Goal: Task Accomplishment & Management: Use online tool/utility

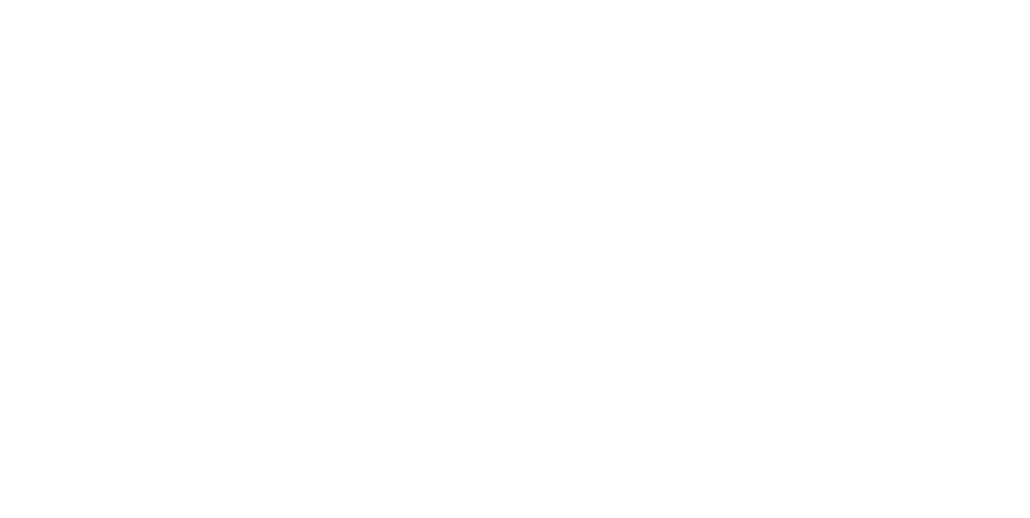
scroll to position [117, 0]
click at [508, 256] on button "Clock On" at bounding box center [464, 255] width 88 height 26
click at [640, 397] on icon "button" at bounding box center [636, 401] width 8 height 8
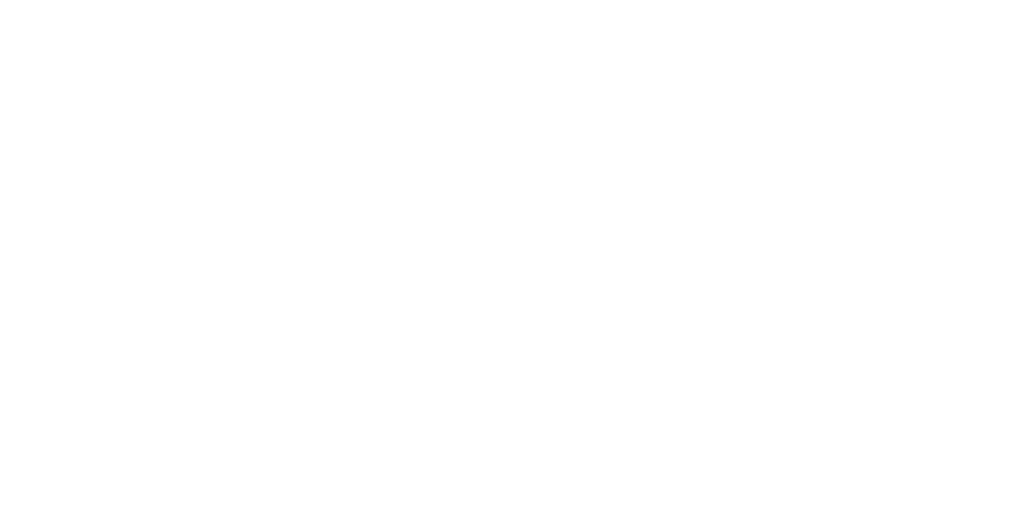
click at [508, 256] on button "Clock Off" at bounding box center [464, 255] width 88 height 26
click at [173, 106] on div "Order details" at bounding box center [139, 100] width 68 height 14
click at [861, 89] on button "Close" at bounding box center [831, 89] width 59 height 26
click at [168, 143] on div "Collaborate" at bounding box center [137, 141] width 64 height 14
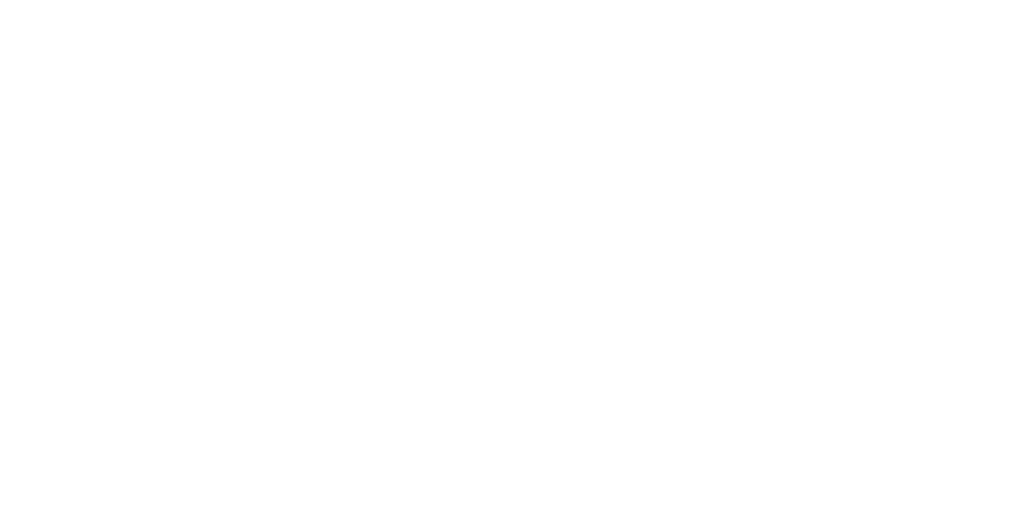
click at [724, 482] on div at bounding box center [517, 473] width 413 height 17
click at [905, 485] on button "Send" at bounding box center [873, 473] width 64 height 24
click at [861, 83] on button "Close" at bounding box center [831, 89] width 59 height 26
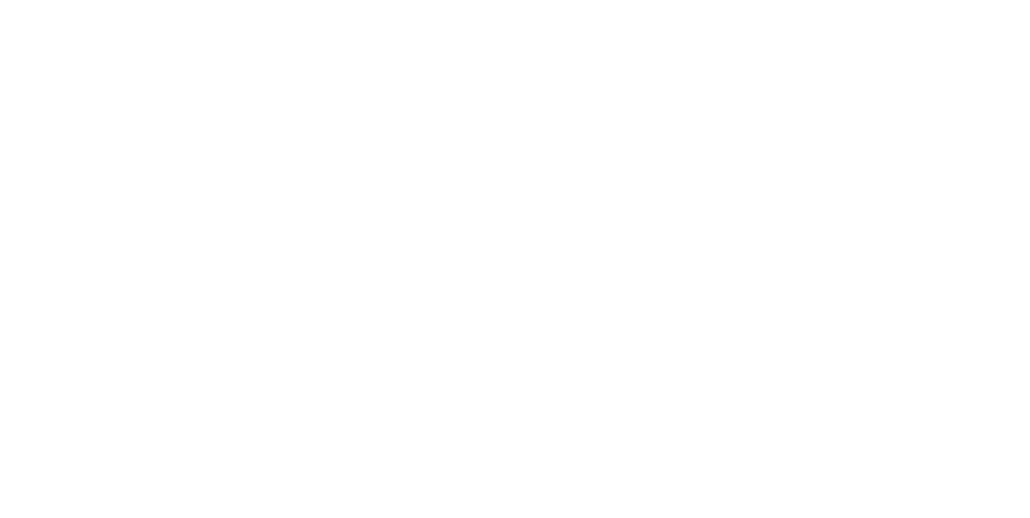
click at [861, 88] on button "Close" at bounding box center [831, 89] width 59 height 26
click at [213, 232] on button "Tracking" at bounding box center [136, 221] width 153 height 40
click at [627, 397] on icon "button" at bounding box center [623, 400] width 8 height 9
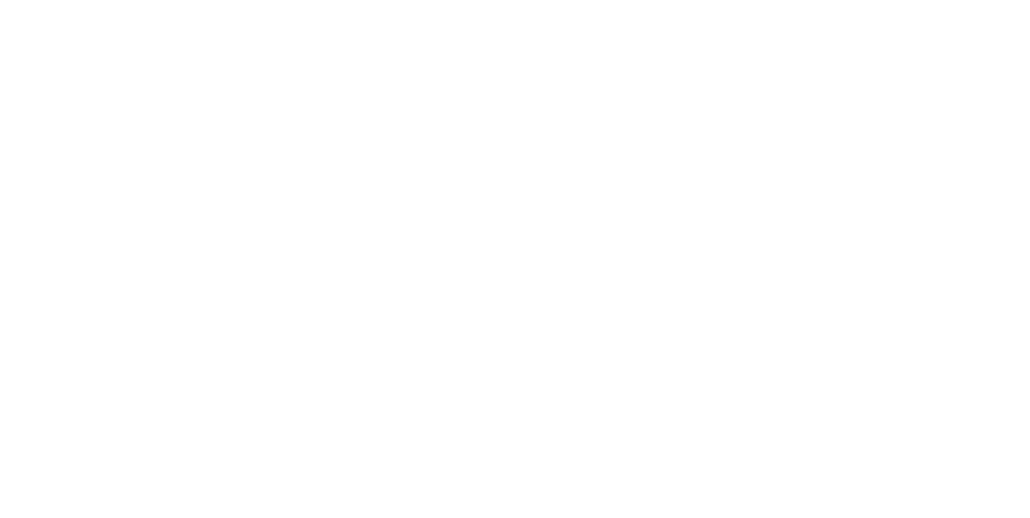
scroll to position [95, 0]
click at [508, 249] on button "Clock On" at bounding box center [464, 255] width 88 height 26
click at [213, 133] on button "Collaborate" at bounding box center [136, 141] width 153 height 40
click at [213, 111] on button "Order details" at bounding box center [136, 100] width 153 height 40
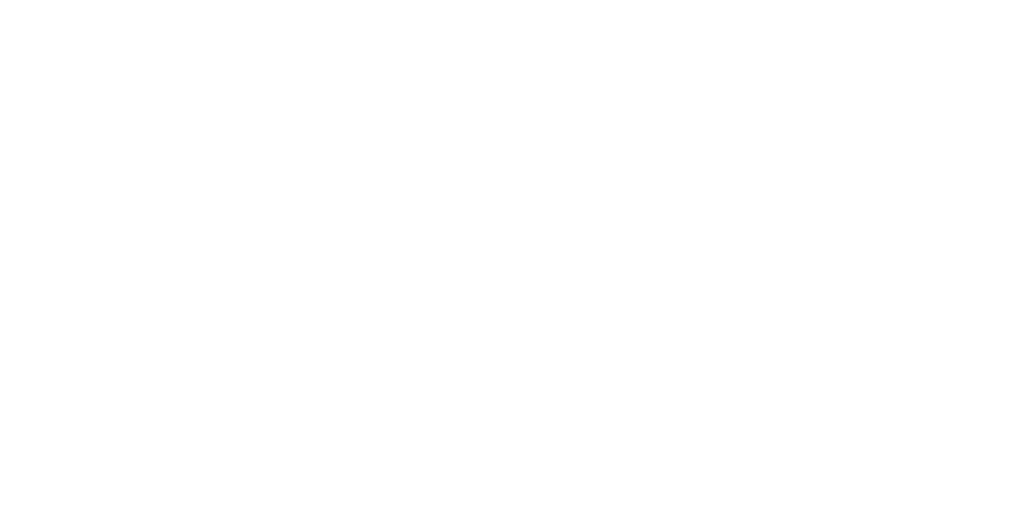
click at [964, 21] on icon at bounding box center [954, 24] width 20 height 16
click at [781, 272] on div "Order # 959" at bounding box center [627, 268] width 307 height 17
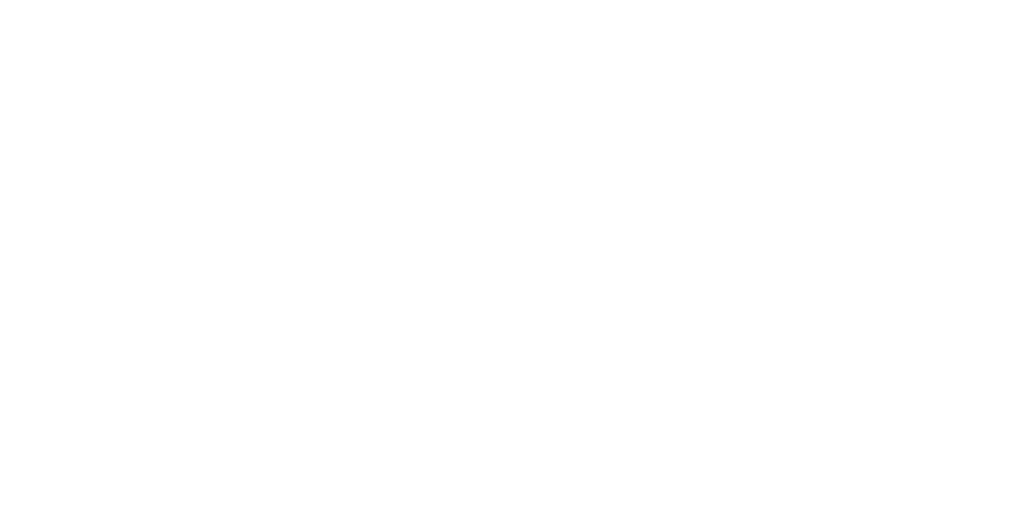
click at [213, 221] on button "Tracking" at bounding box center [136, 221] width 153 height 40
click at [640, 397] on icon "button" at bounding box center [636, 401] width 8 height 8
click at [676, 187] on div "Clock Off Team Member Select... Clock Off Cancel" at bounding box center [515, 171] width 322 height 241
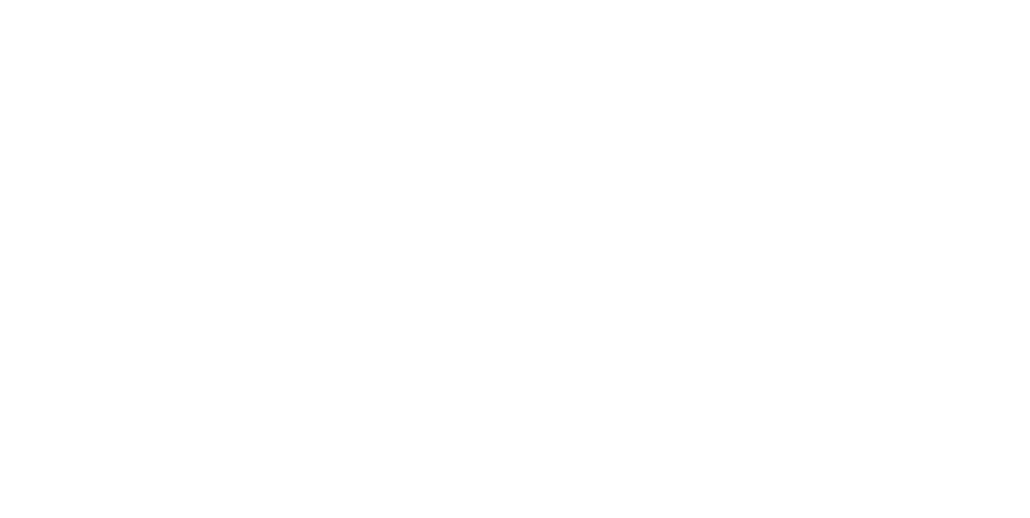
click at [508, 257] on button "Clock Off" at bounding box center [464, 255] width 88 height 26
click at [1029, 326] on div "Order details Collaborate Checklists 0/0 Tracking Linked Orders Timeline Order …" at bounding box center [515, 259] width 1030 height 518
click at [627, 397] on icon "button" at bounding box center [623, 400] width 8 height 9
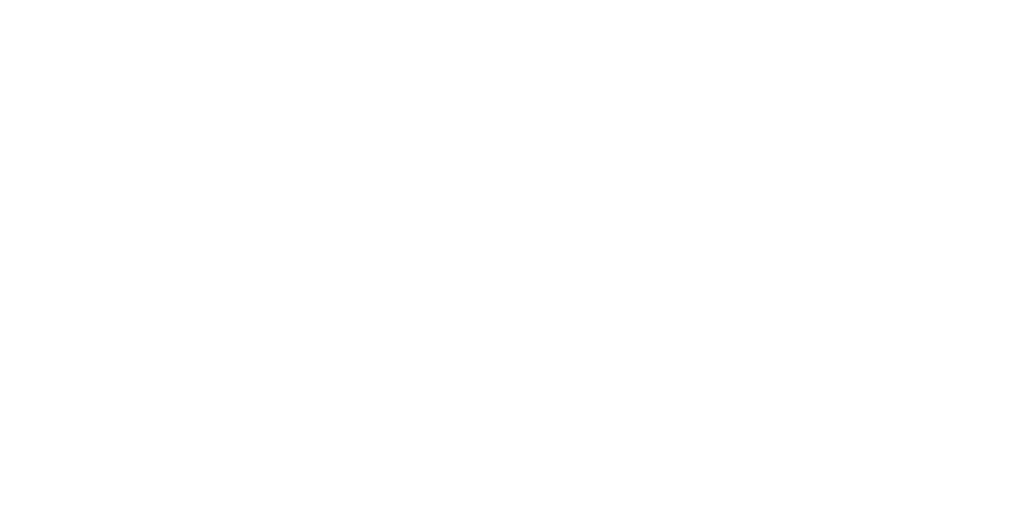
click at [508, 256] on button "Clock On" at bounding box center [464, 255] width 88 height 26
click at [647, 391] on button "button" at bounding box center [637, 400] width 20 height 20
click at [508, 253] on button "Clock Off" at bounding box center [464, 255] width 88 height 26
